Goal: Communication & Community: Answer question/provide support

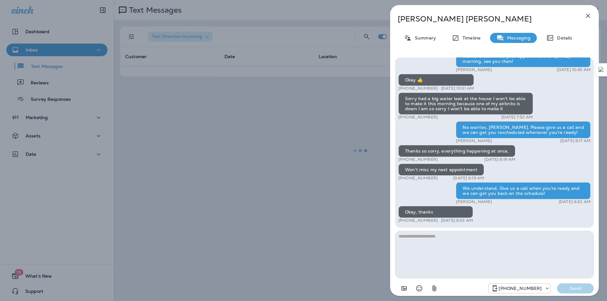
click at [587, 15] on icon "button" at bounding box center [588, 16] width 8 height 8
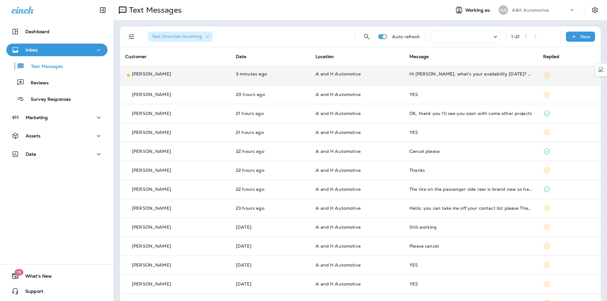
click at [378, 80] on td "A and H Automotive" at bounding box center [357, 75] width 94 height 19
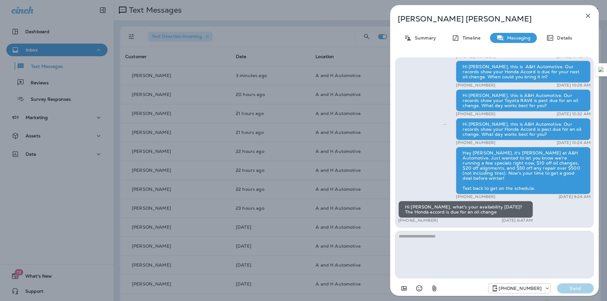
click at [432, 258] on textarea at bounding box center [494, 254] width 198 height 47
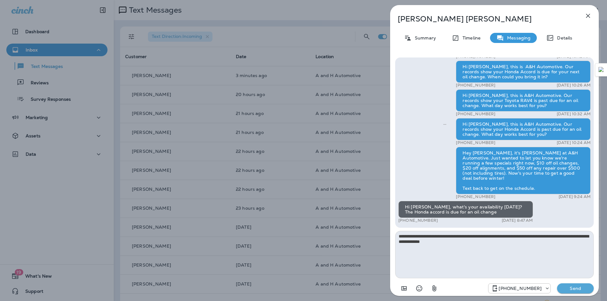
type textarea "**********"
click at [573, 287] on p "Send" at bounding box center [575, 289] width 27 height 6
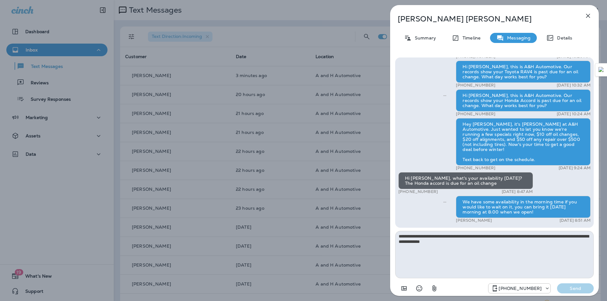
click at [419, 15] on p "[PERSON_NAME]" at bounding box center [483, 19] width 173 height 9
copy div "[PERSON_NAME]"
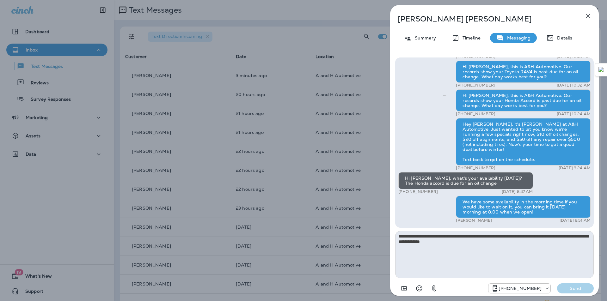
drag, startPoint x: 595, startPoint y: 18, endPoint x: 592, endPoint y: 18, distance: 3.5
click at [595, 18] on div "[PERSON_NAME] Summary Timeline Messaging Details Hi [PERSON_NAME], this is A&H …" at bounding box center [494, 152] width 209 height 295
click at [591, 18] on icon "button" at bounding box center [588, 16] width 8 height 8
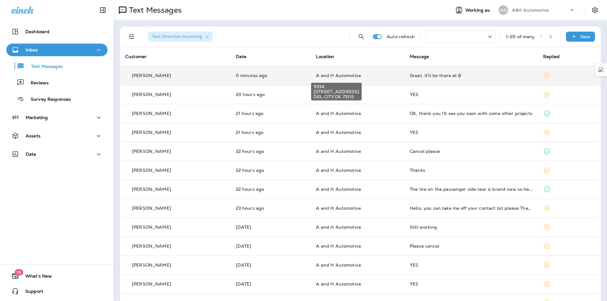
click at [325, 73] on span "A and H Automotive" at bounding box center [338, 76] width 45 height 6
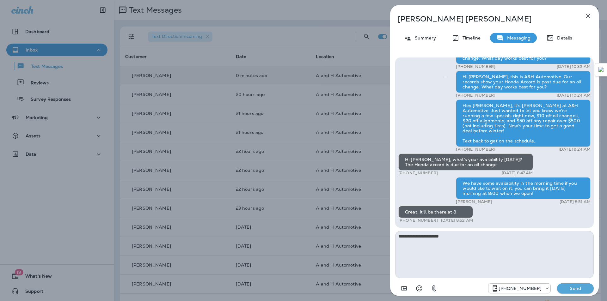
type textarea "**********"
click at [580, 289] on p "Send" at bounding box center [575, 289] width 27 height 6
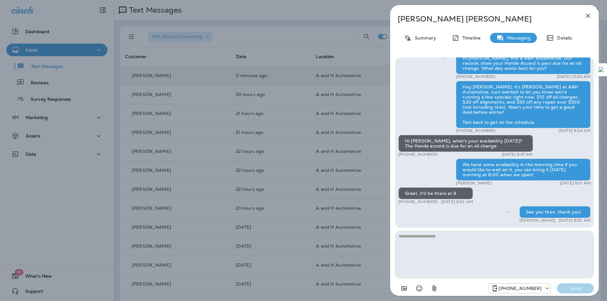
click at [586, 17] on icon "button" at bounding box center [588, 16] width 4 height 4
